Goal: Check status: Check status

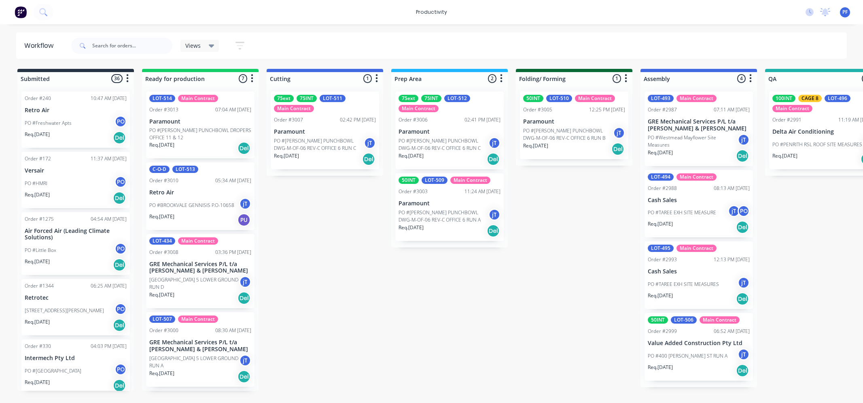
scroll to position [0, 402]
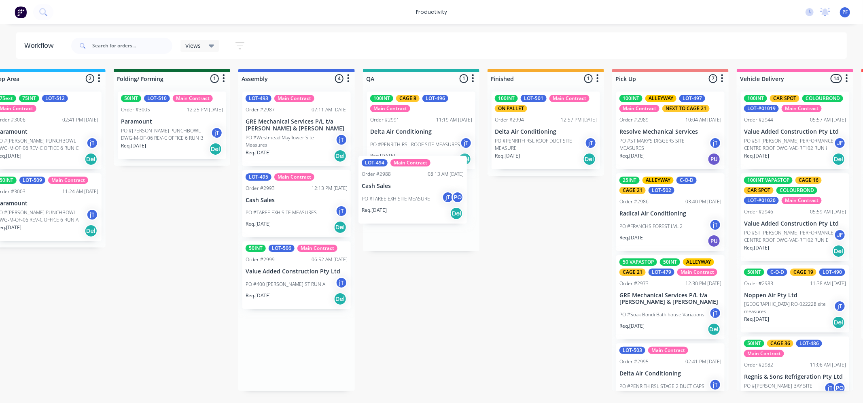
drag, startPoint x: 303, startPoint y: 196, endPoint x: 422, endPoint y: 184, distance: 119.6
click at [422, 184] on div "Submitted 36 Order #240 10:47 AM [DATE] Retro Air PO #Freshwater Apts PO Req. […" at bounding box center [384, 230] width 1584 height 322
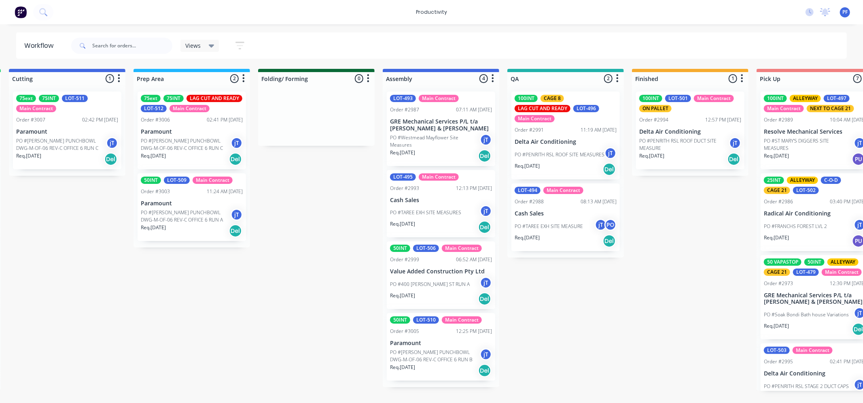
scroll to position [0, 304]
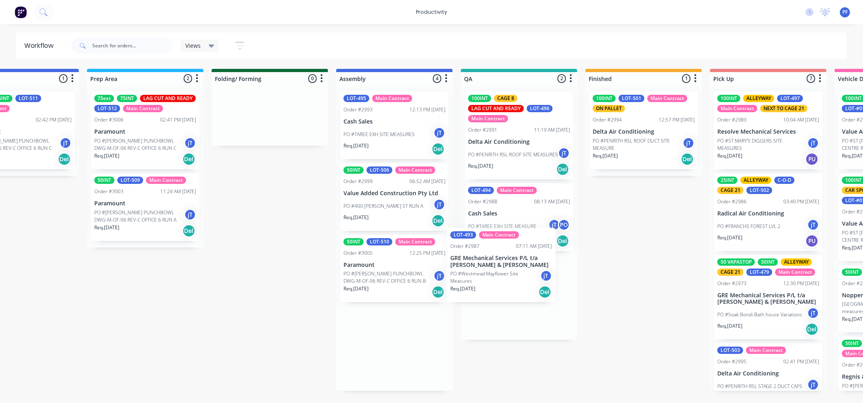
drag, startPoint x: 396, startPoint y: 152, endPoint x: 496, endPoint y: 282, distance: 164.5
click at [496, 282] on div "Submitted 36 Order #240 10:47 AM [DATE] Retro Air PO #Freshwater Apts PO Req. […" at bounding box center [482, 230] width 1584 height 322
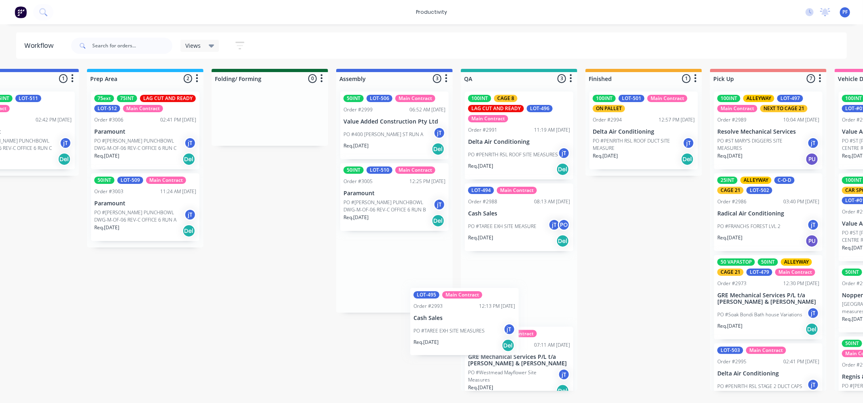
scroll to position [13, 0]
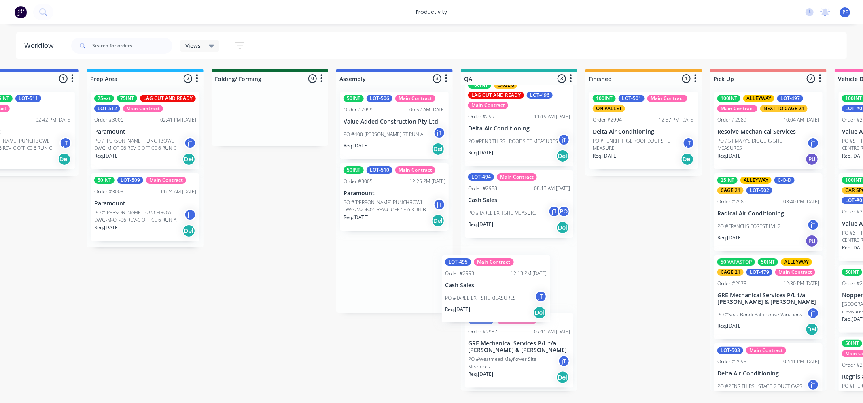
drag, startPoint x: 426, startPoint y: 168, endPoint x: 515, endPoint y: 298, distance: 158.6
click at [516, 301] on div "Submitted 36 Order #240 10:47 AM [DATE] Retro Air PO #Freshwater Apts PO Req. […" at bounding box center [482, 230] width 1584 height 322
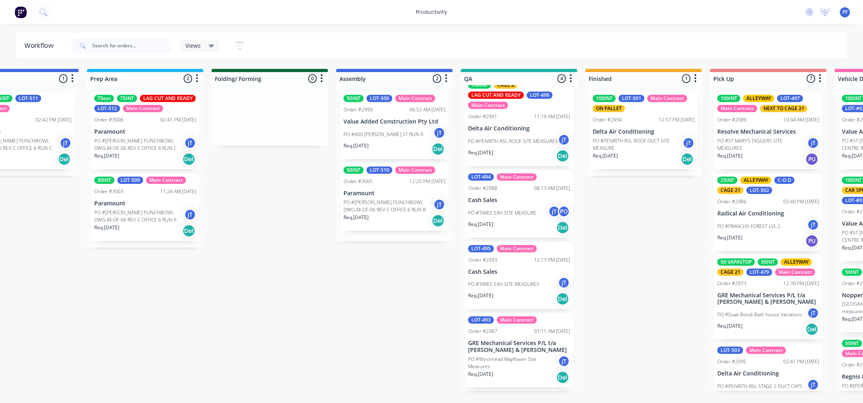
scroll to position [9, 0]
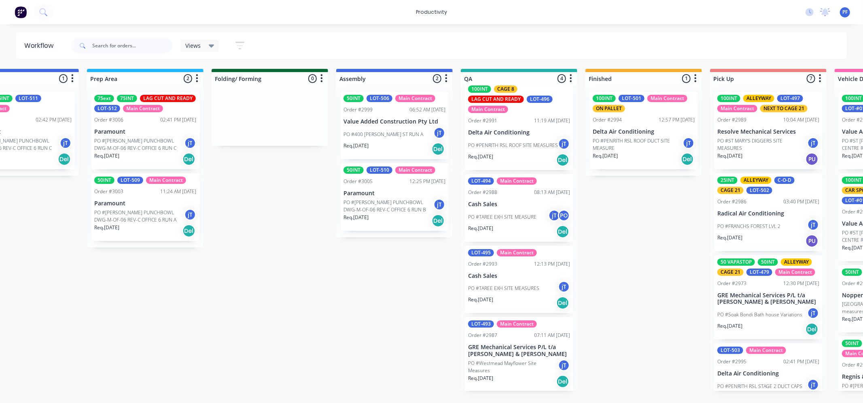
click at [515, 205] on p "Cash Sales" at bounding box center [519, 204] width 102 height 7
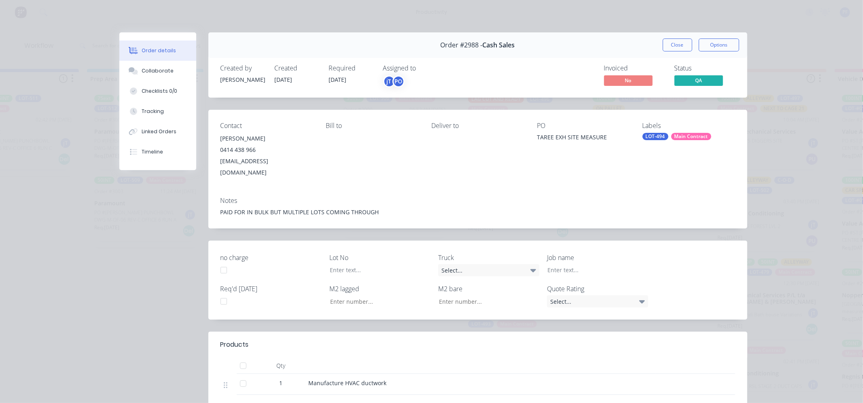
click at [651, 132] on div "Labels LOT-494 Main Contract" at bounding box center [689, 150] width 93 height 56
click at [645, 135] on div "LOT-494" at bounding box center [656, 136] width 26 height 7
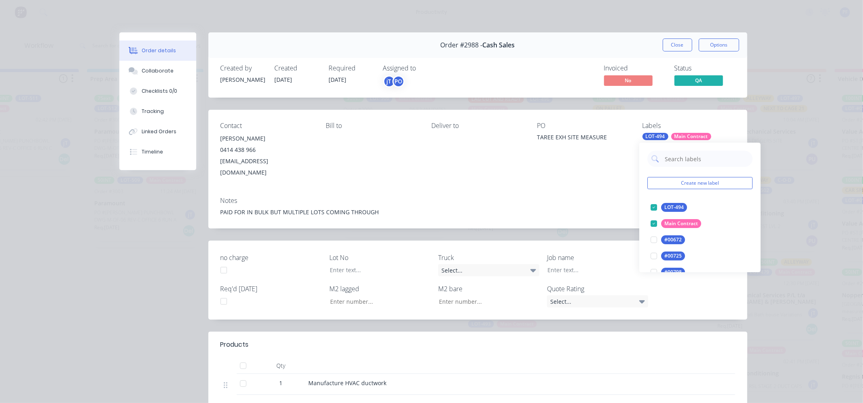
click at [689, 164] on input "text" at bounding box center [706, 159] width 85 height 16
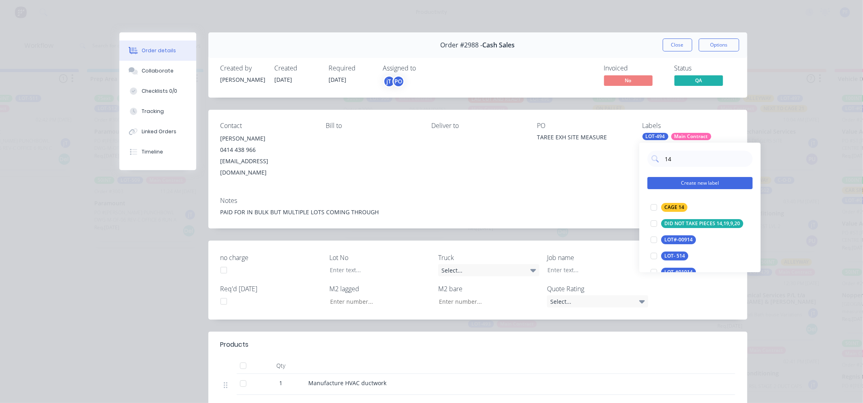
drag, startPoint x: 678, startPoint y: 205, endPoint x: 678, endPoint y: 193, distance: 12.1
click at [678, 205] on div "CAGE 14" at bounding box center [674, 207] width 26 height 9
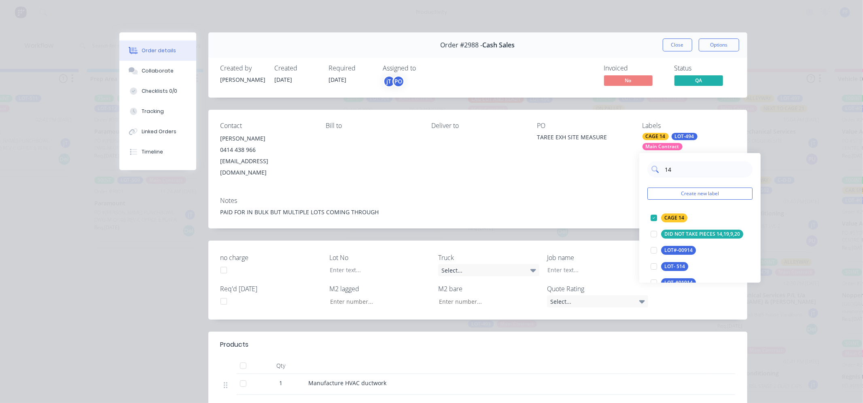
click at [675, 169] on input "14" at bounding box center [706, 169] width 85 height 16
type input "1"
type input "32"
click at [673, 218] on div "CAGE 32" at bounding box center [674, 217] width 26 height 9
drag, startPoint x: 620, startPoint y: 188, endPoint x: 624, endPoint y: 182, distance: 6.7
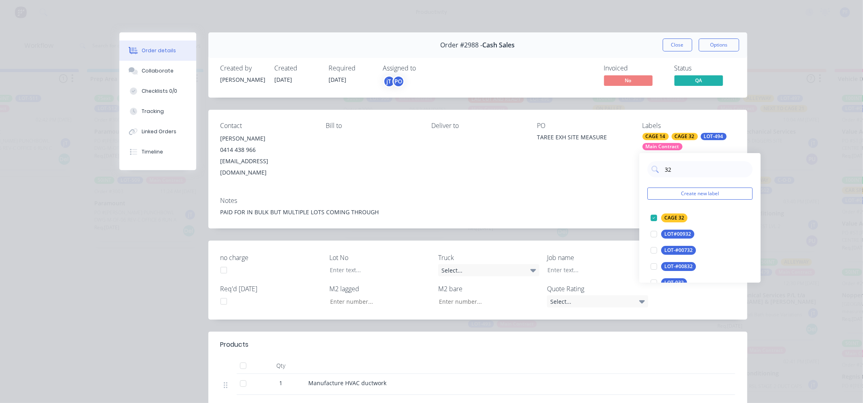
click at [620, 197] on div "Notes" at bounding box center [478, 201] width 515 height 8
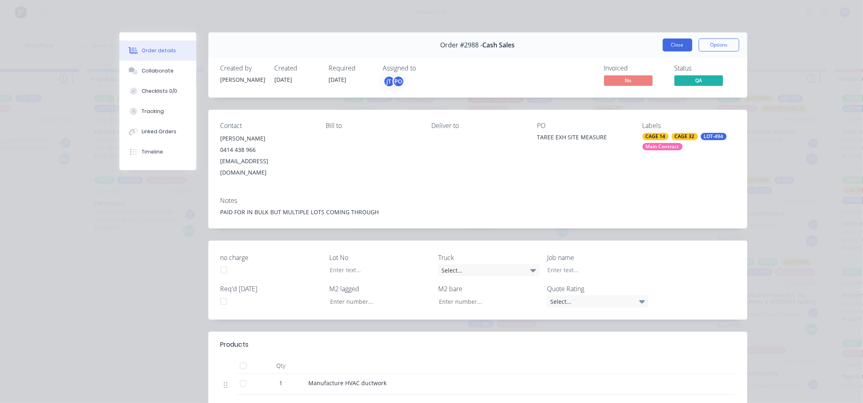
click at [670, 50] on button "Close" at bounding box center [678, 44] width 30 height 13
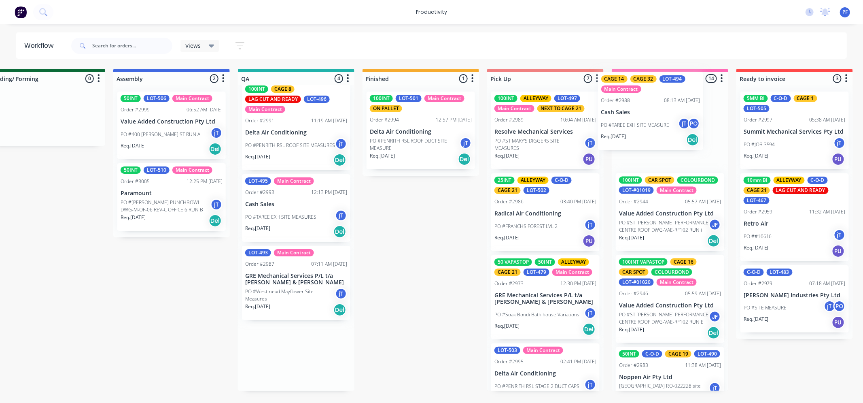
scroll to position [0, 531]
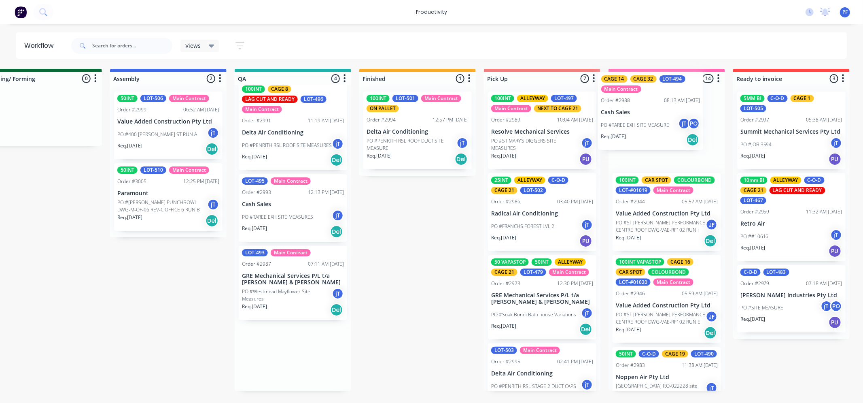
drag, startPoint x: 548, startPoint y: 195, endPoint x: 651, endPoint y: 110, distance: 134.2
click at [651, 110] on div "Submitted 36 Order #240 10:47 AM [DATE] Retro Air PO #Freshwater Apts PO Req. […" at bounding box center [255, 230] width 1584 height 322
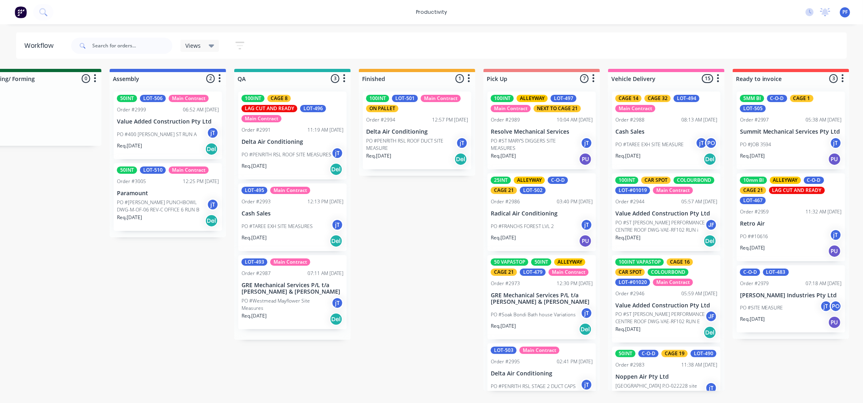
scroll to position [0, 0]
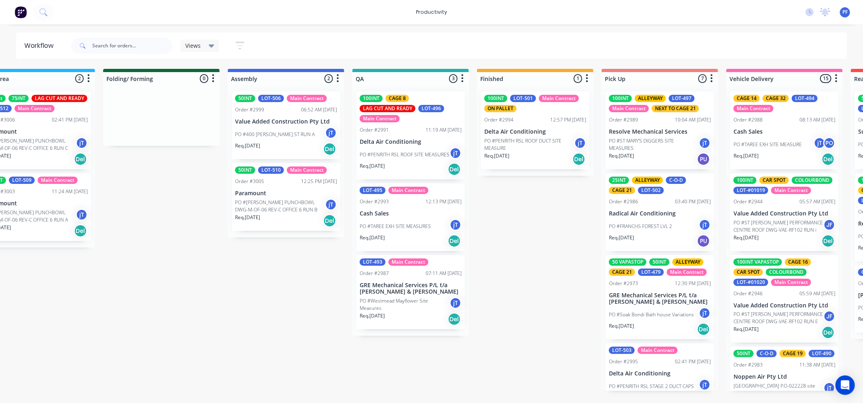
scroll to position [0, 421]
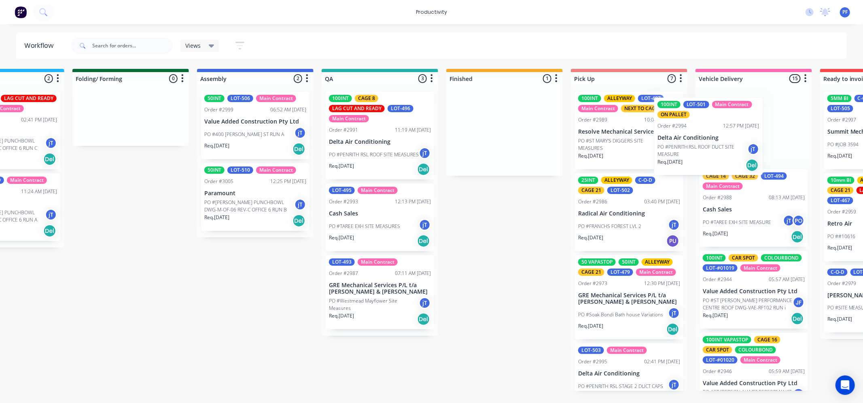
drag, startPoint x: 490, startPoint y: 134, endPoint x: 670, endPoint y: 139, distance: 180.1
click at [675, 142] on div "Submitted 36 Order #240 10:47 AM [DATE] Retro Air PO #Freshwater Apts PO Req. […" at bounding box center [342, 230] width 1584 height 322
